Goal: Obtain resource: Download file/media

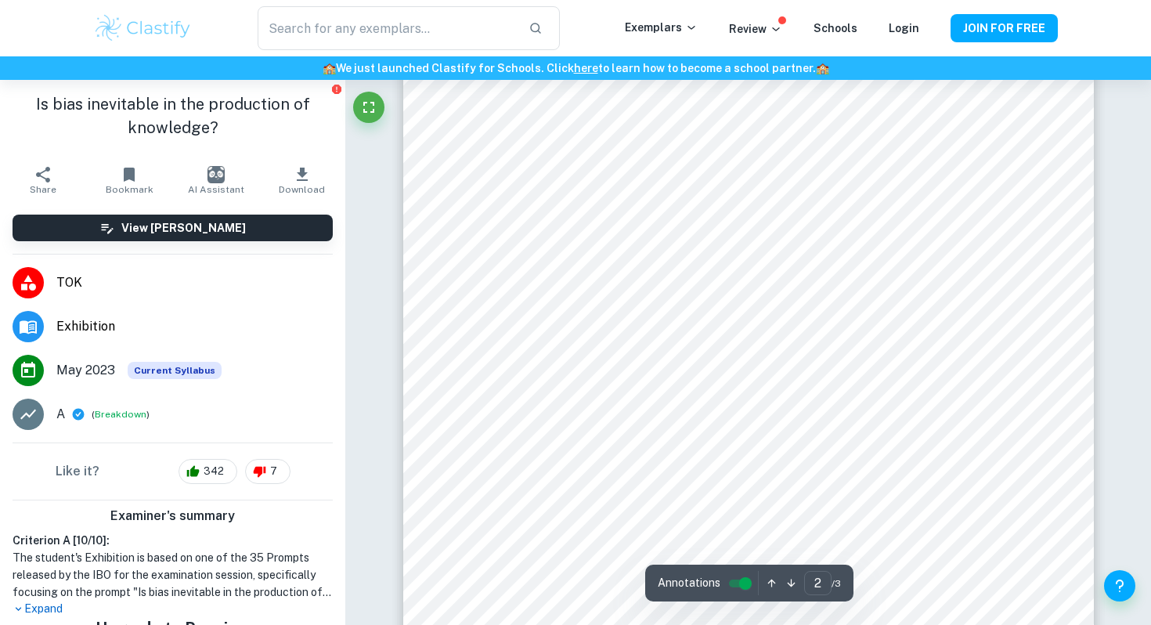
scroll to position [1416, 0]
click at [298, 181] on icon "button" at bounding box center [302, 174] width 19 height 19
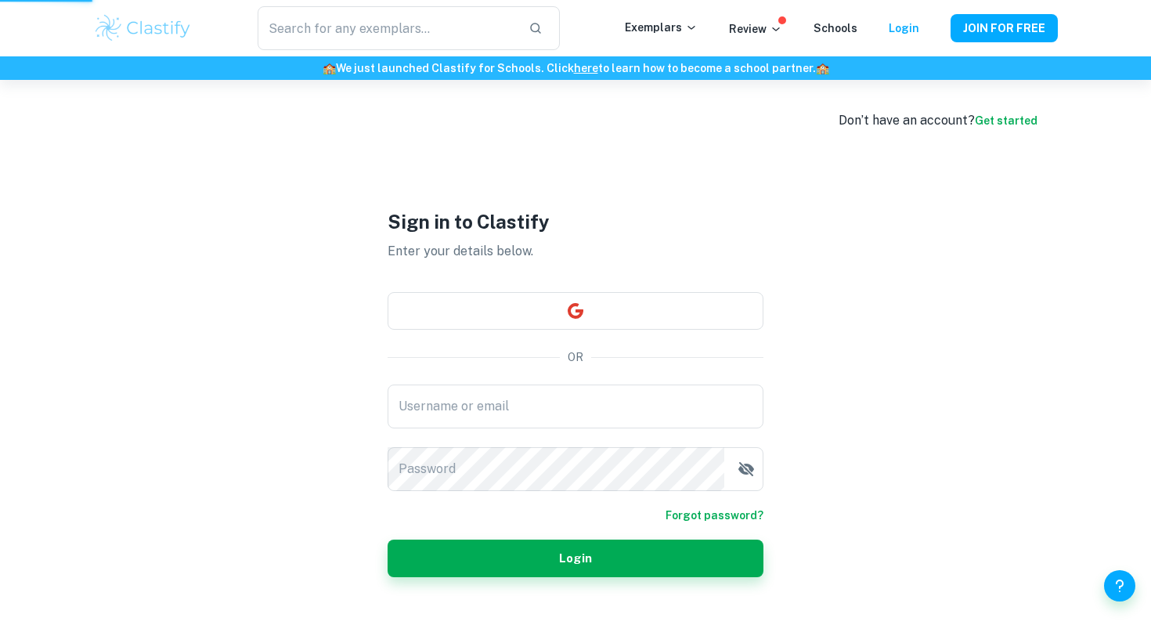
scroll to position [80, 0]
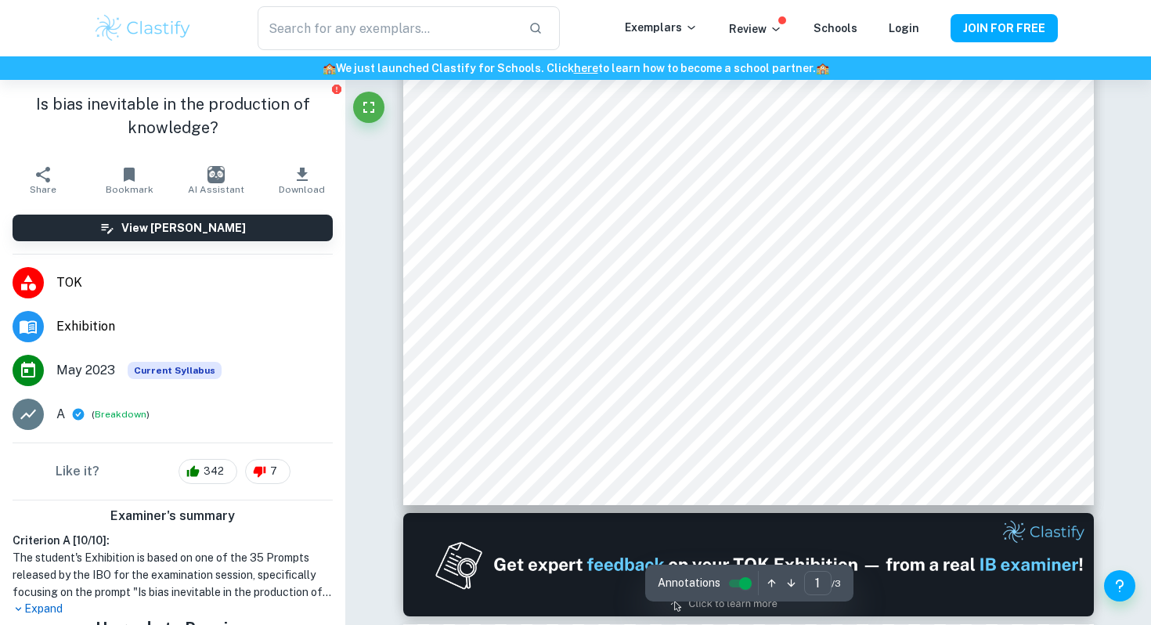
scroll to position [497, 0]
